Goal: Transaction & Acquisition: Purchase product/service

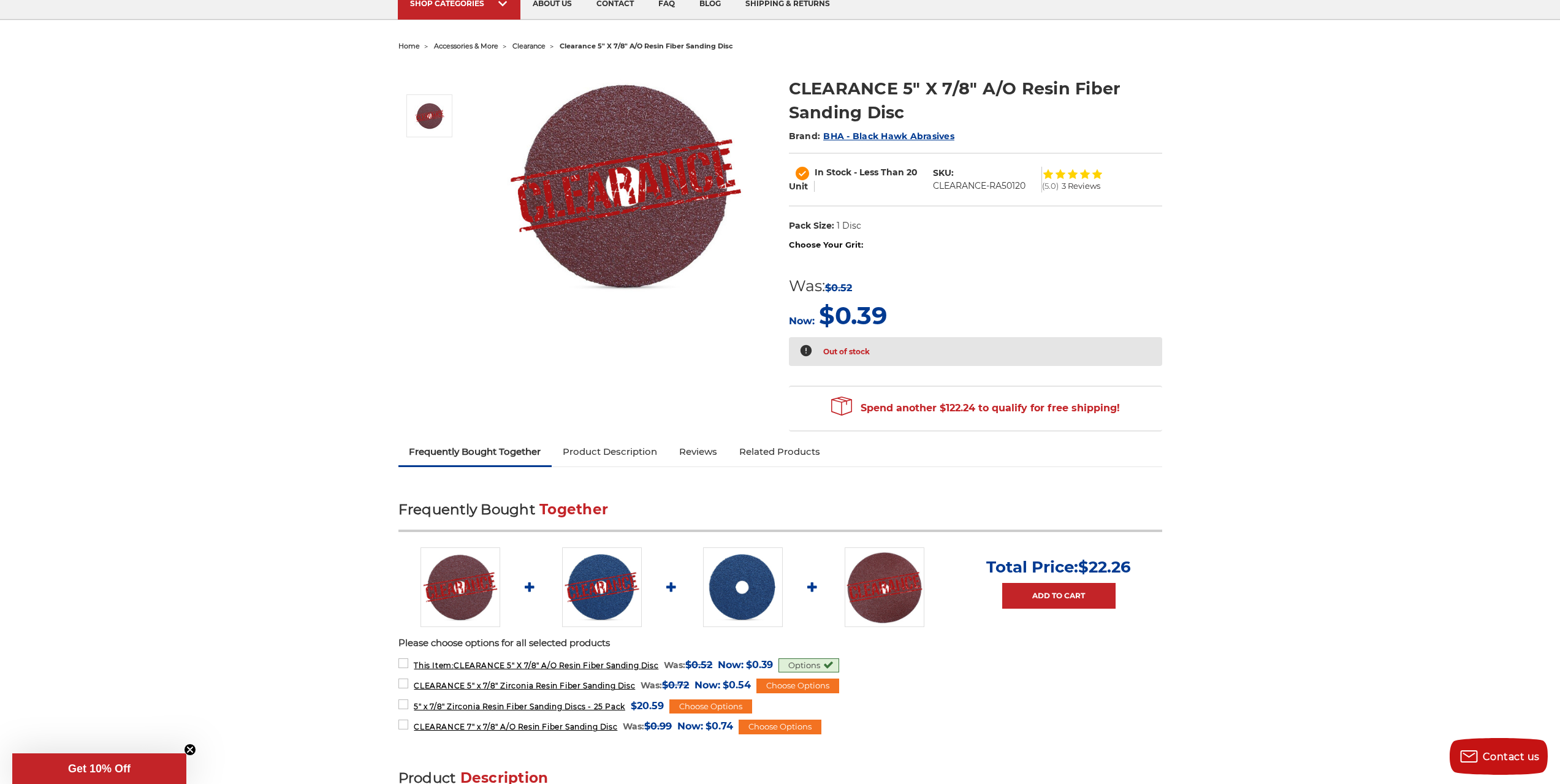
scroll to position [245, 0]
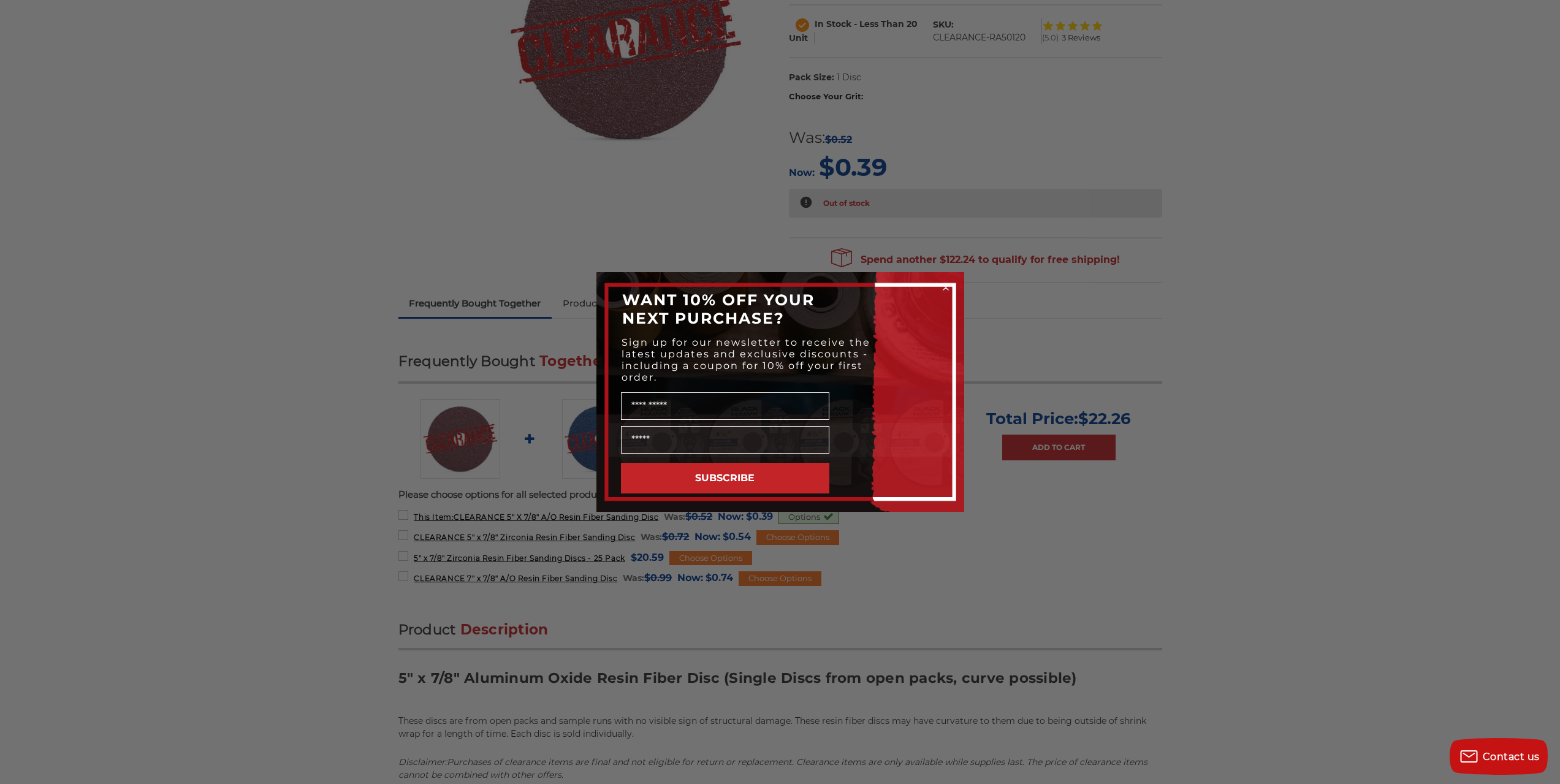
click at [522, 578] on div "Close dialog WANT 10% OFF YOUR NEXT PURCHASE? Sign up for our newsletter to rec…" at bounding box center [780, 392] width 1560 height 784
click at [946, 286] on circle "Close dialog" at bounding box center [946, 287] width 12 height 12
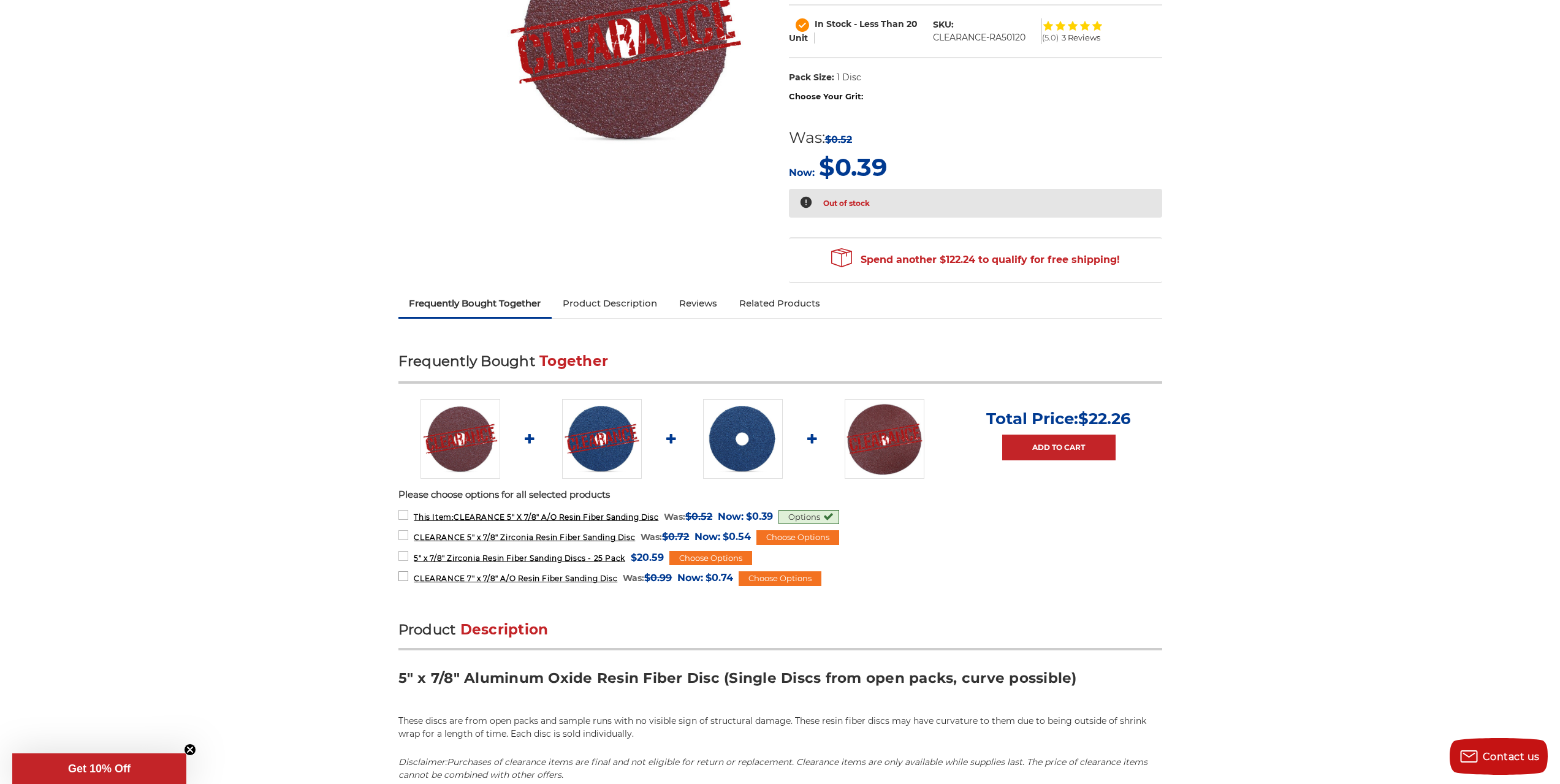
click at [501, 577] on span "CLEARANCE 7" x 7/8" A/O Resin Fiber Sanding Disc" at bounding box center [516, 578] width 204 height 9
click at [788, 578] on div "Choose Options" at bounding box center [780, 578] width 83 height 14
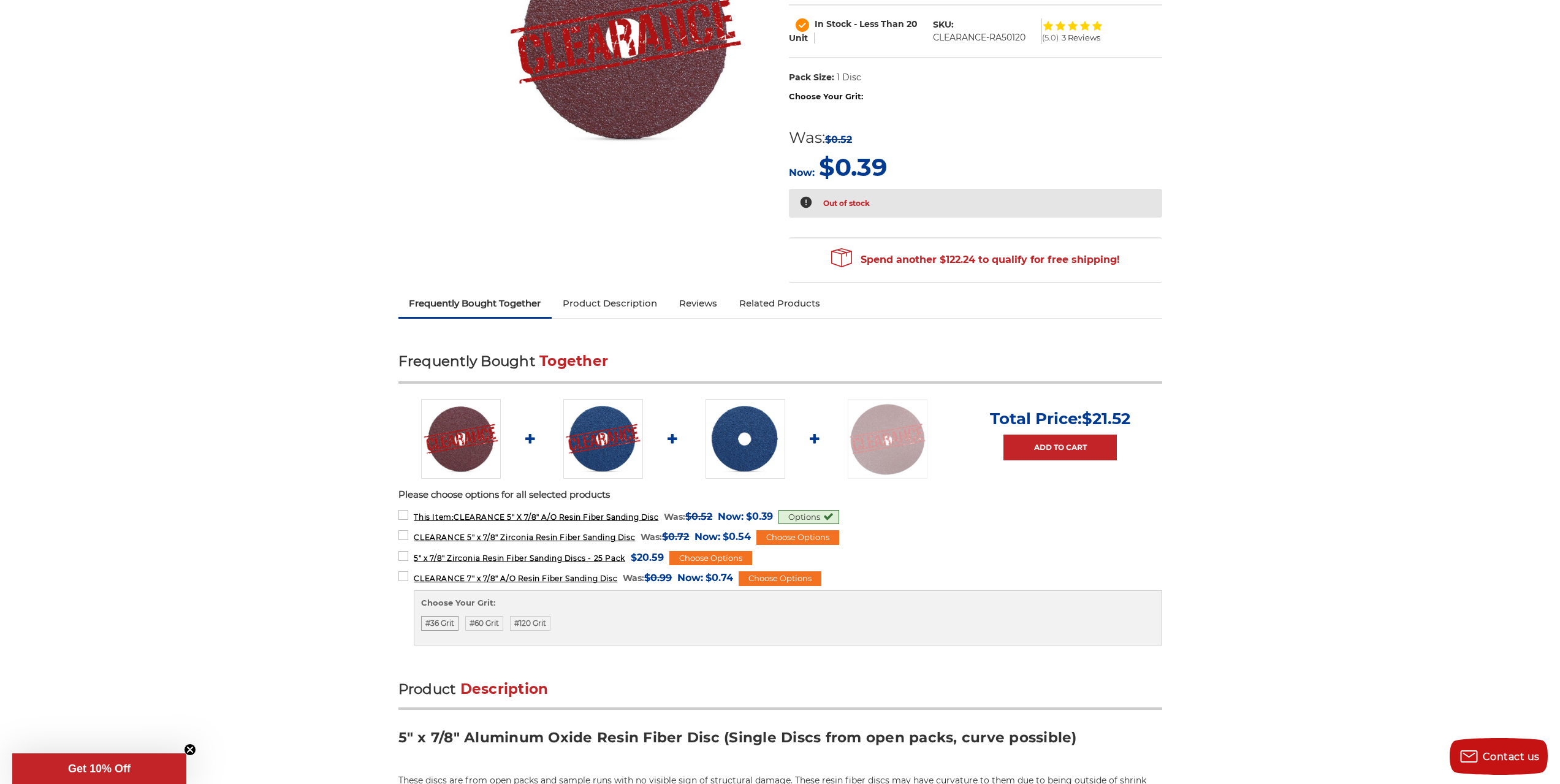
click at [434, 622] on label "#36 Grit" at bounding box center [440, 623] width 38 height 14
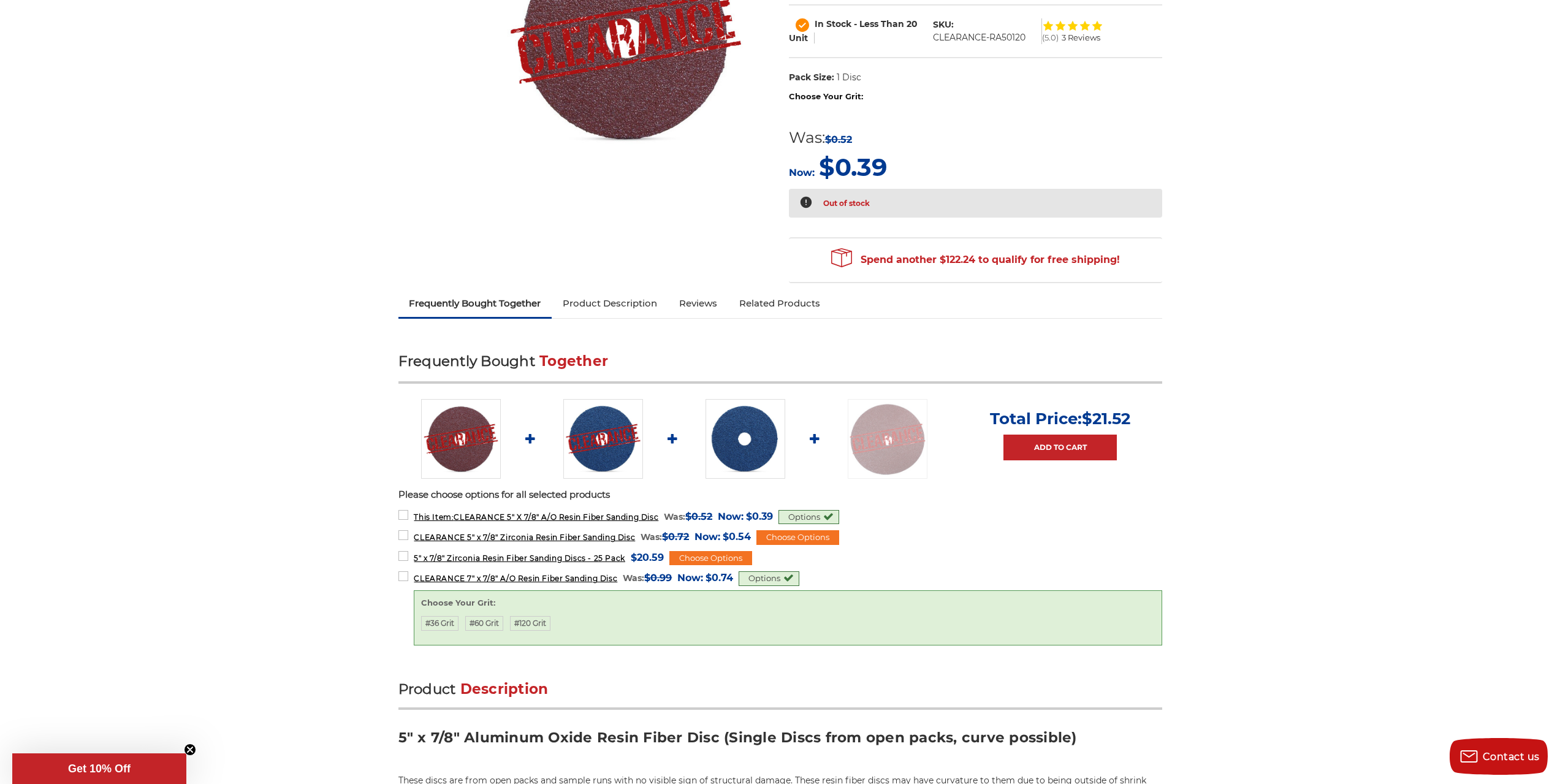
click at [1052, 449] on link "Add to Cart" at bounding box center [1061, 447] width 113 height 26
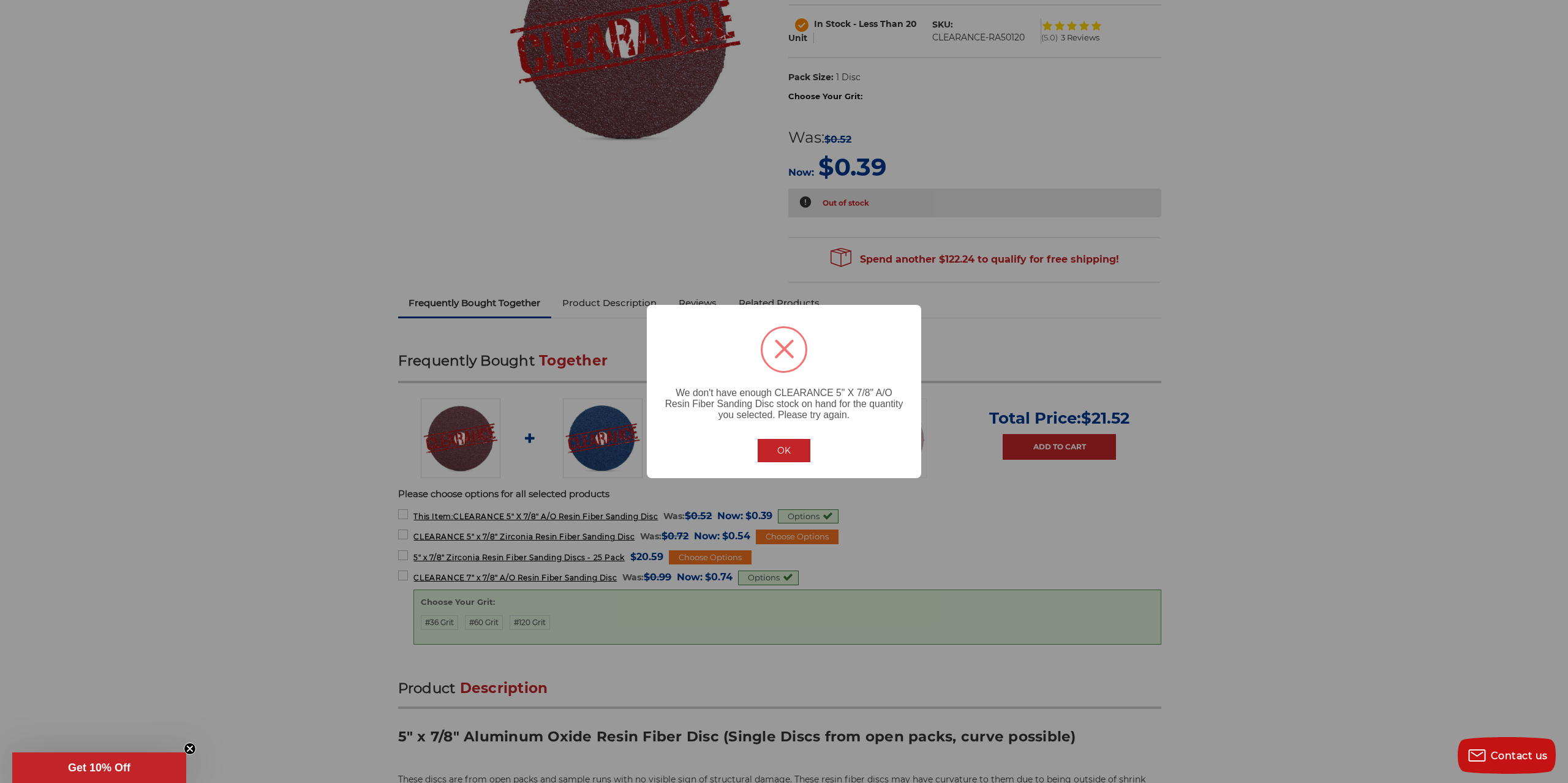
click at [788, 450] on button "OK" at bounding box center [783, 450] width 53 height 23
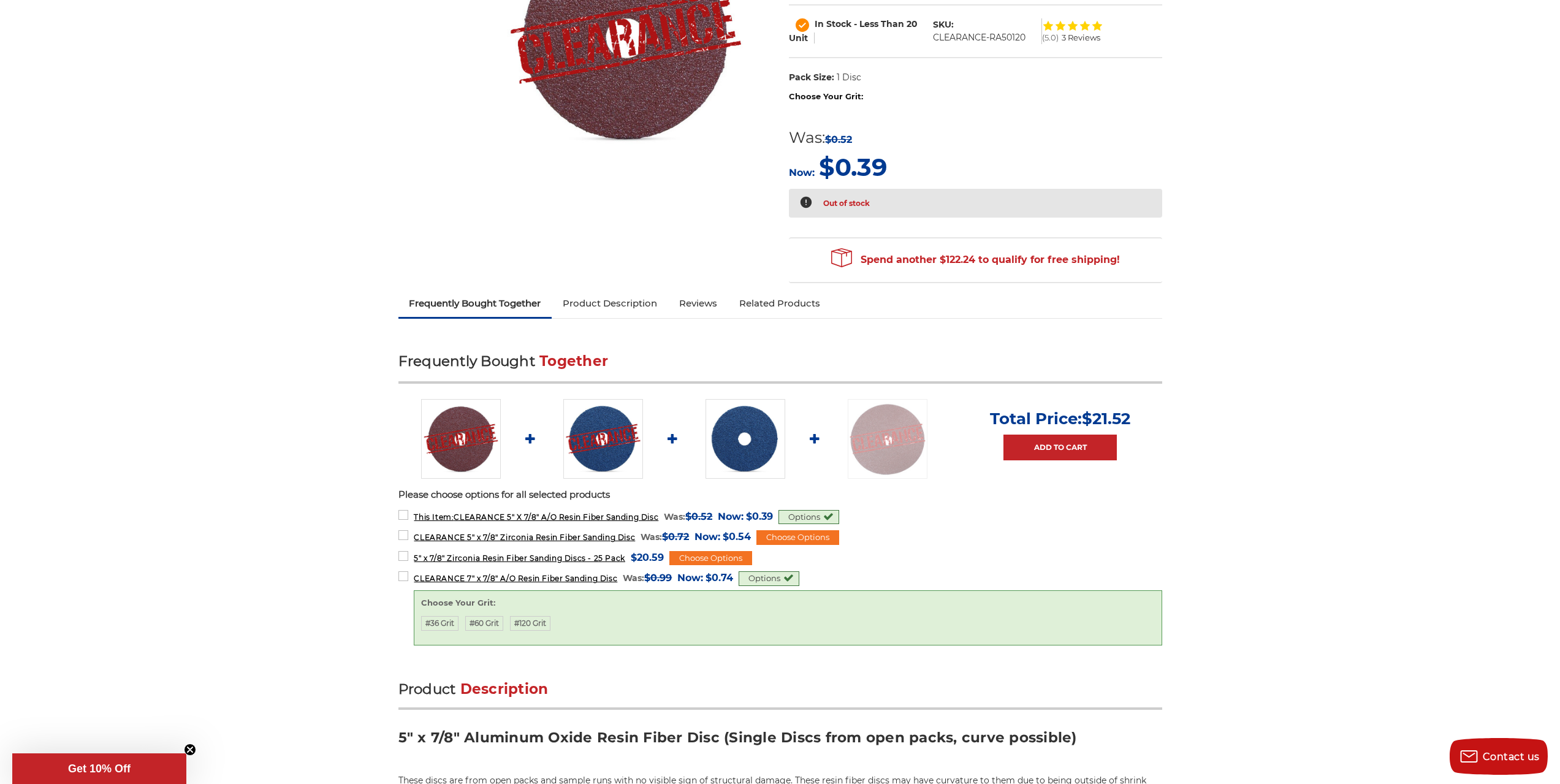
click at [892, 444] on img at bounding box center [887, 438] width 80 height 80
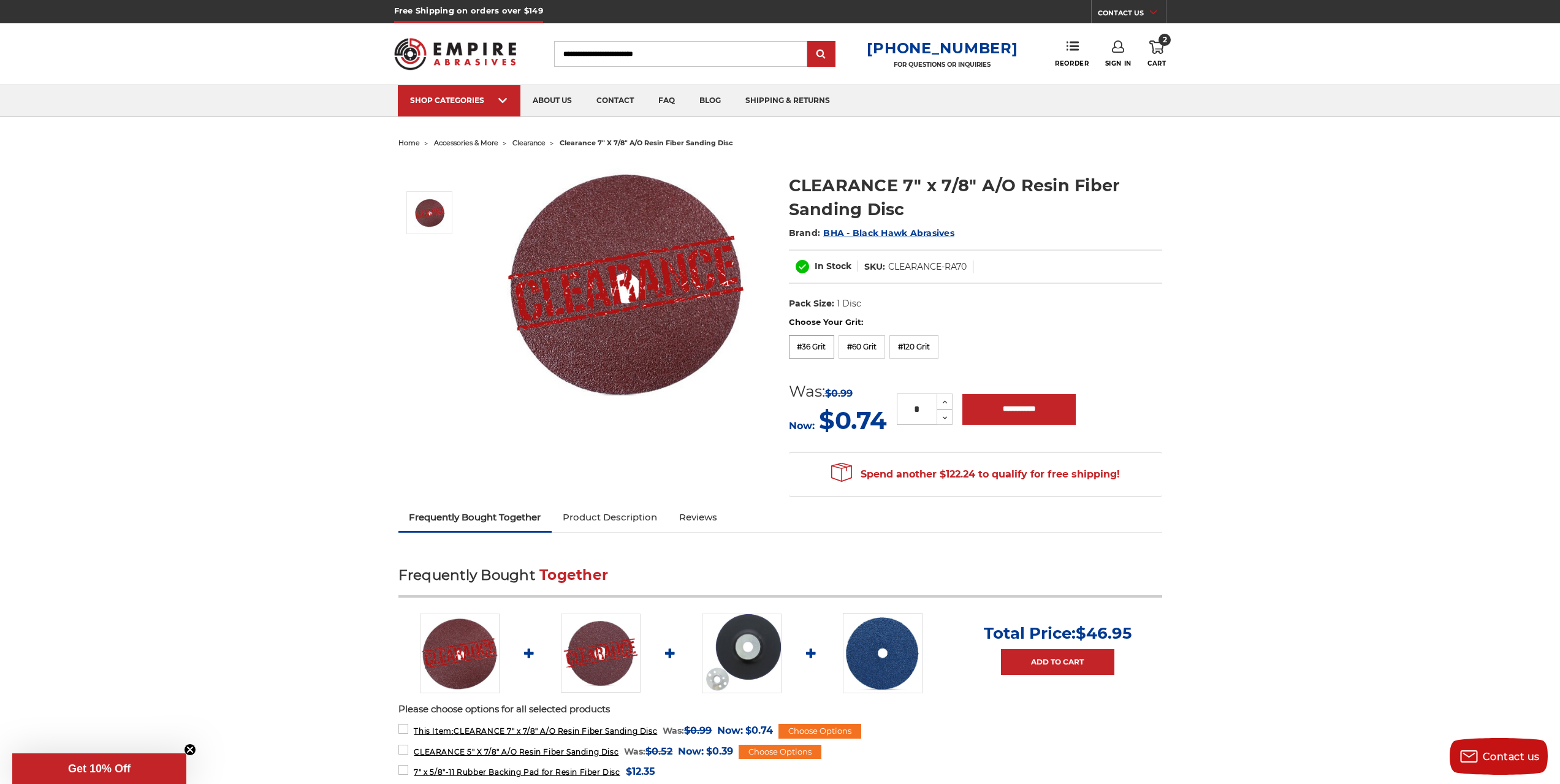
click at [810, 343] on label "#36 Grit" at bounding box center [812, 347] width 46 height 23
click at [946, 402] on use at bounding box center [945, 401] width 4 height 3
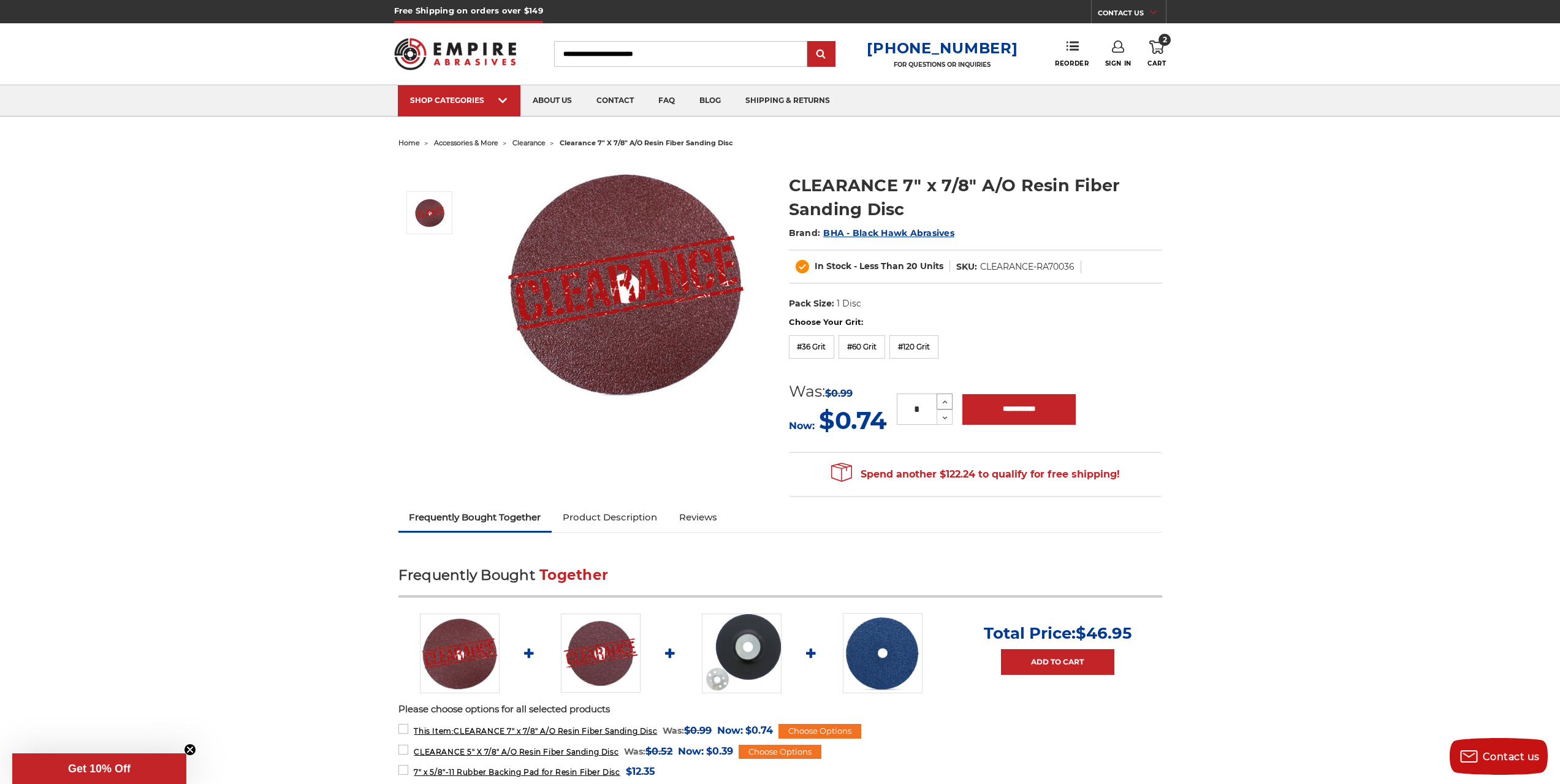
click at [946, 402] on use at bounding box center [945, 401] width 4 height 3
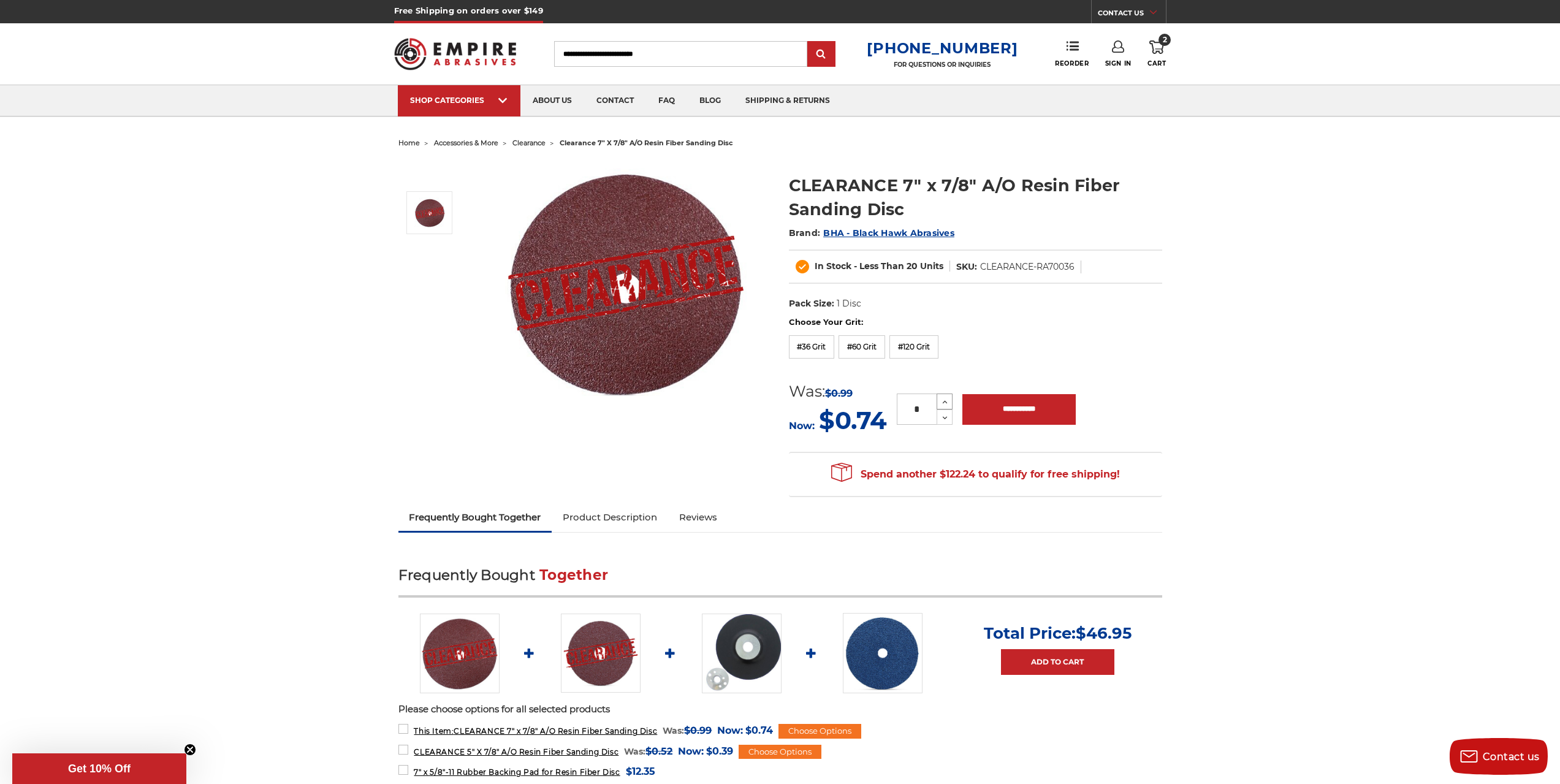
type input "**"
click at [1013, 403] on input "**********" at bounding box center [1019, 410] width 113 height 31
type input "**********"
click at [1161, 38] on span "12" at bounding box center [1165, 40] width 13 height 13
click at [1062, 135] on link "View Cart" at bounding box center [1074, 137] width 151 height 28
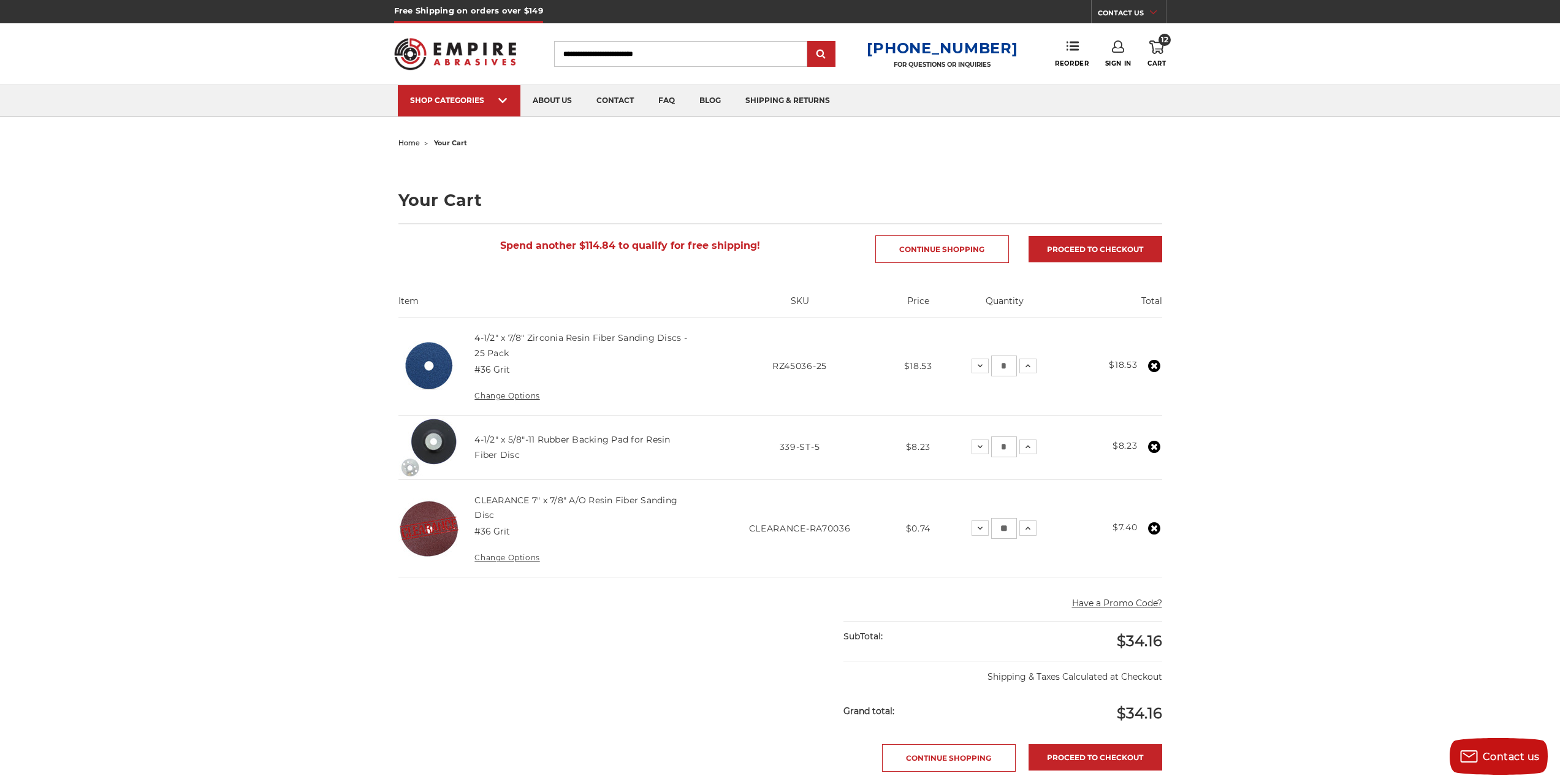
click at [1157, 364] on icon at bounding box center [1155, 366] width 13 height 13
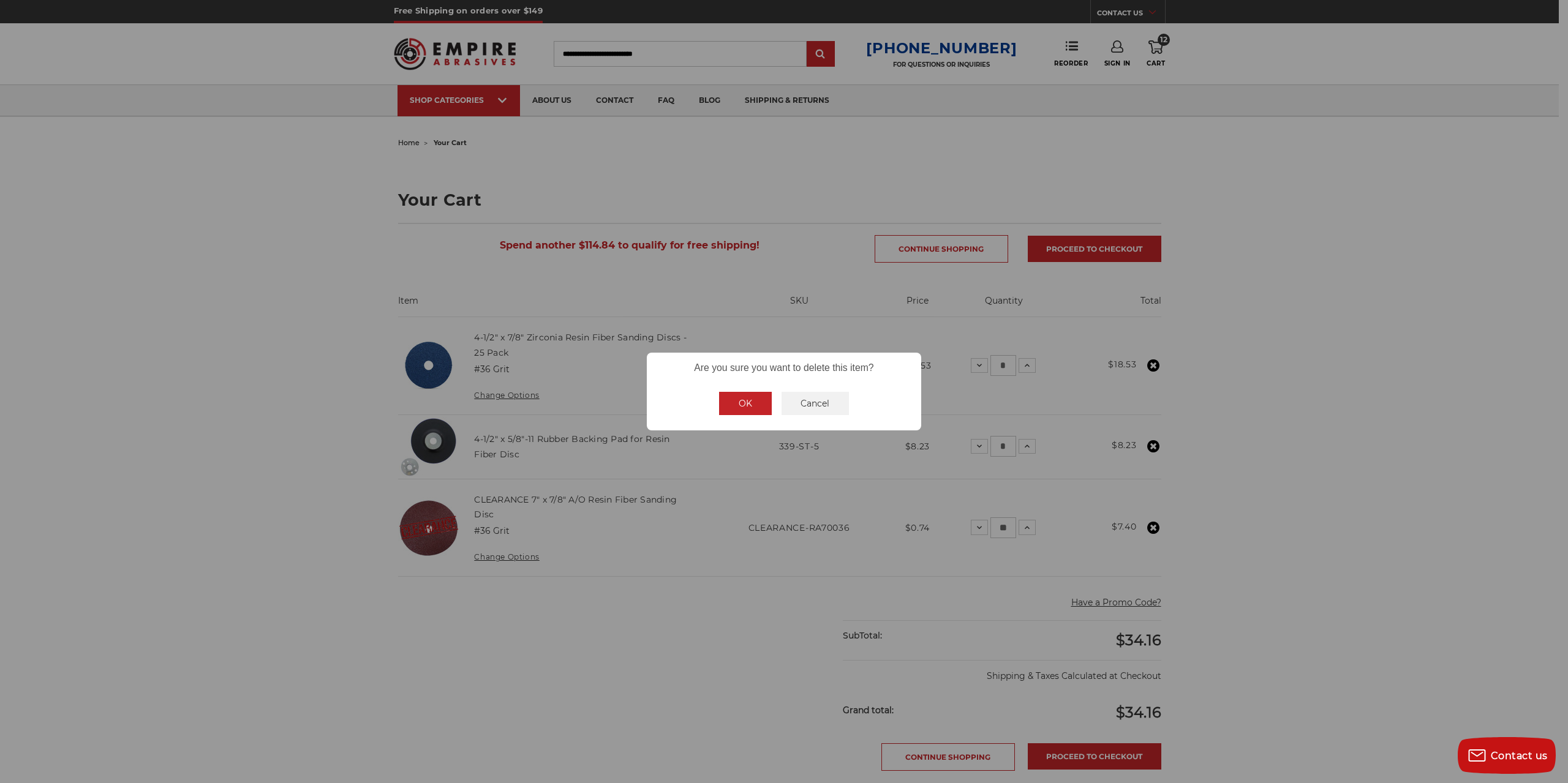
click at [748, 396] on button "OK" at bounding box center [745, 404] width 53 height 23
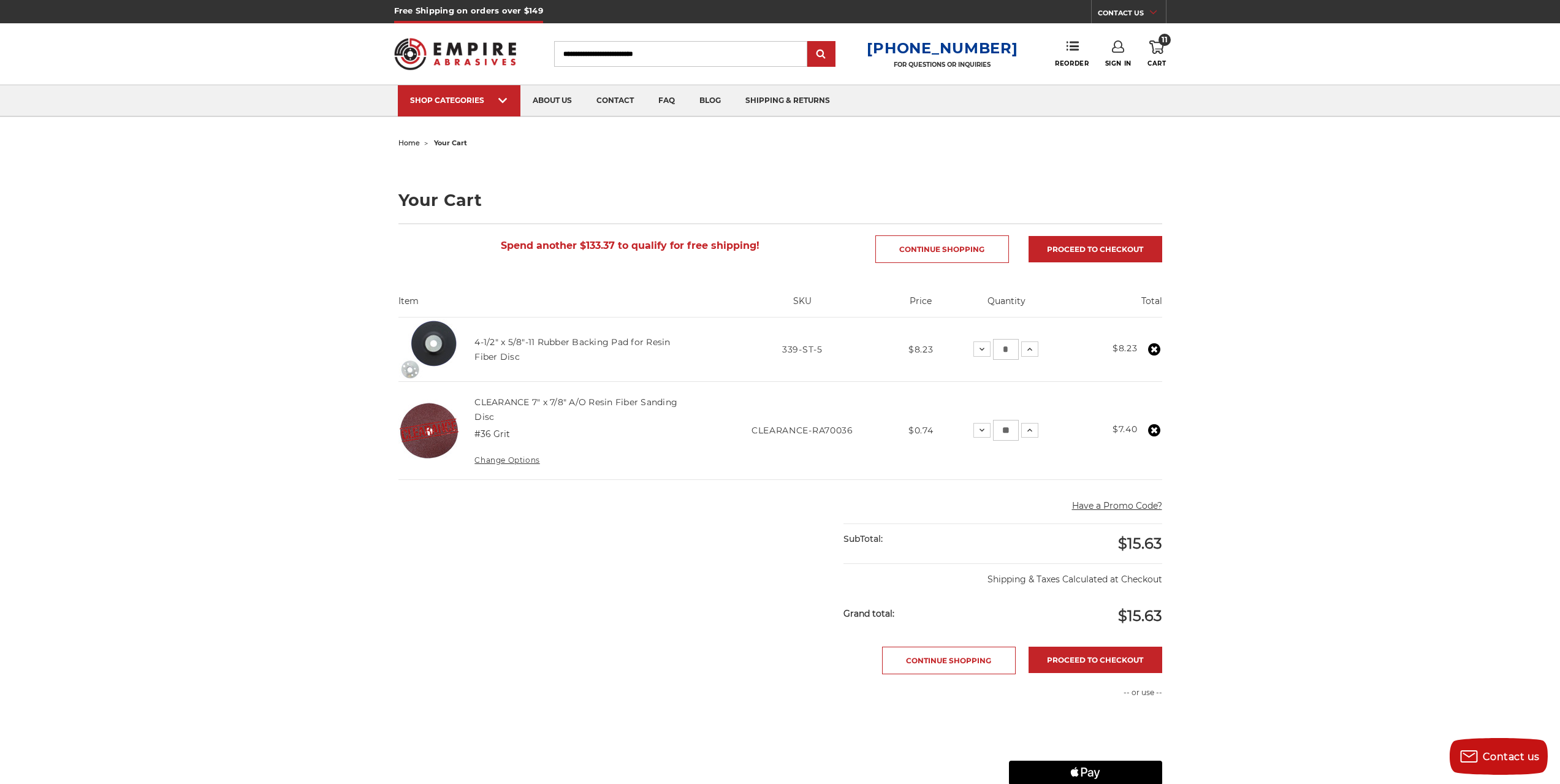
click at [1152, 350] on icon at bounding box center [1155, 349] width 13 height 13
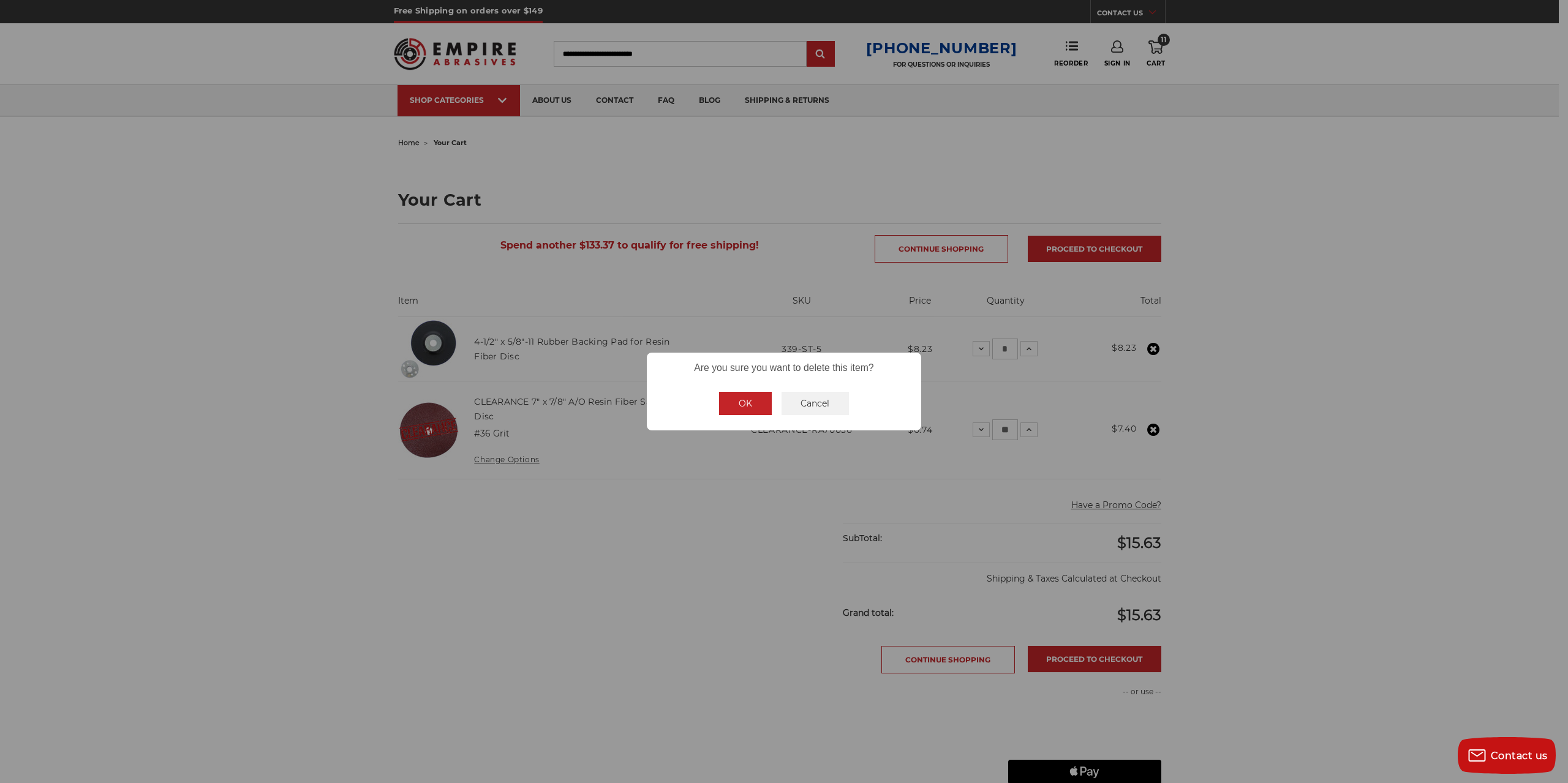
click at [743, 403] on button "OK" at bounding box center [745, 404] width 53 height 23
